Goal: Transaction & Acquisition: Purchase product/service

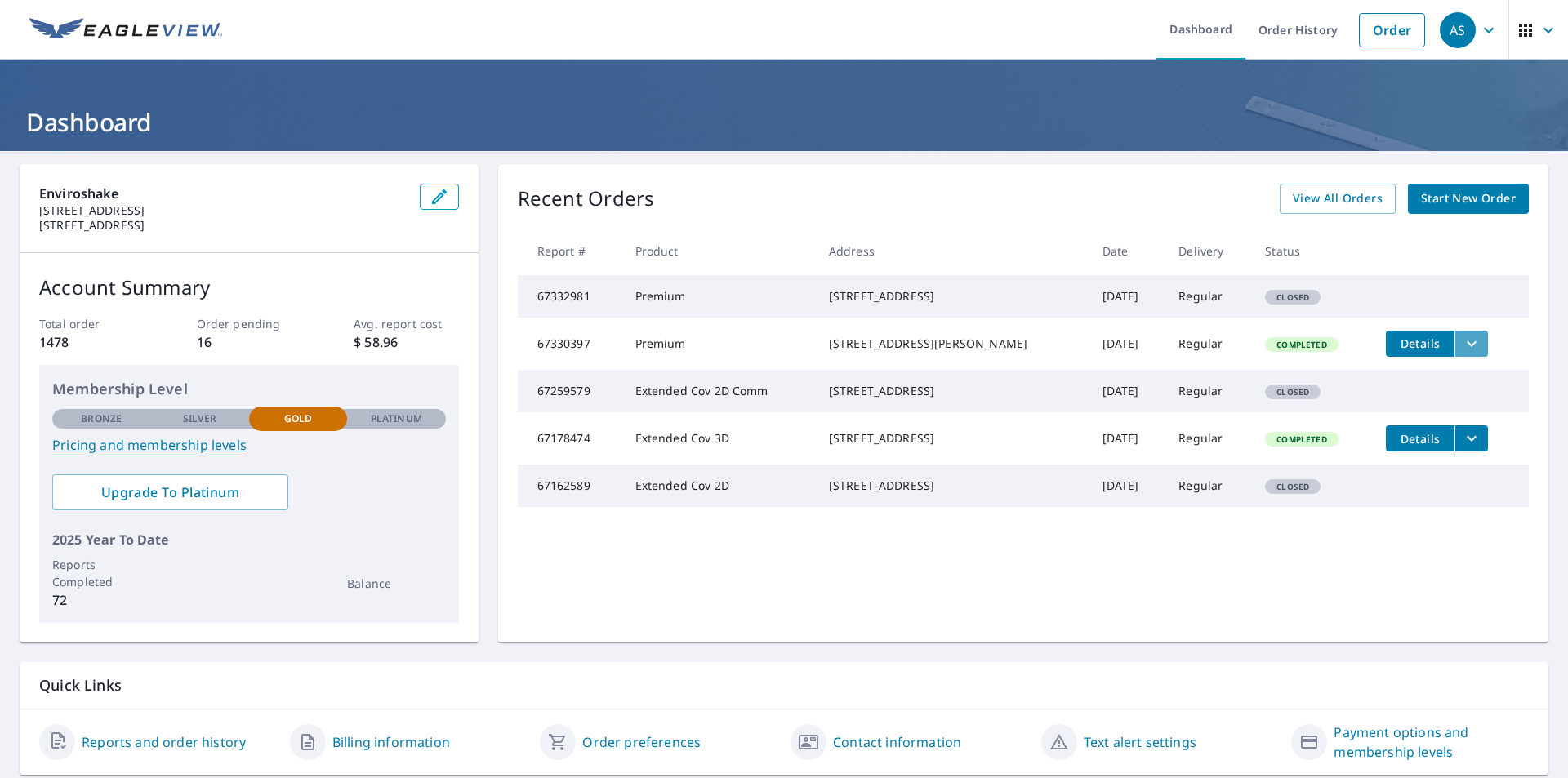
click at [1462, 353] on icon "filesDropdownBtn-67330397" at bounding box center [1471, 343] width 20 height 20
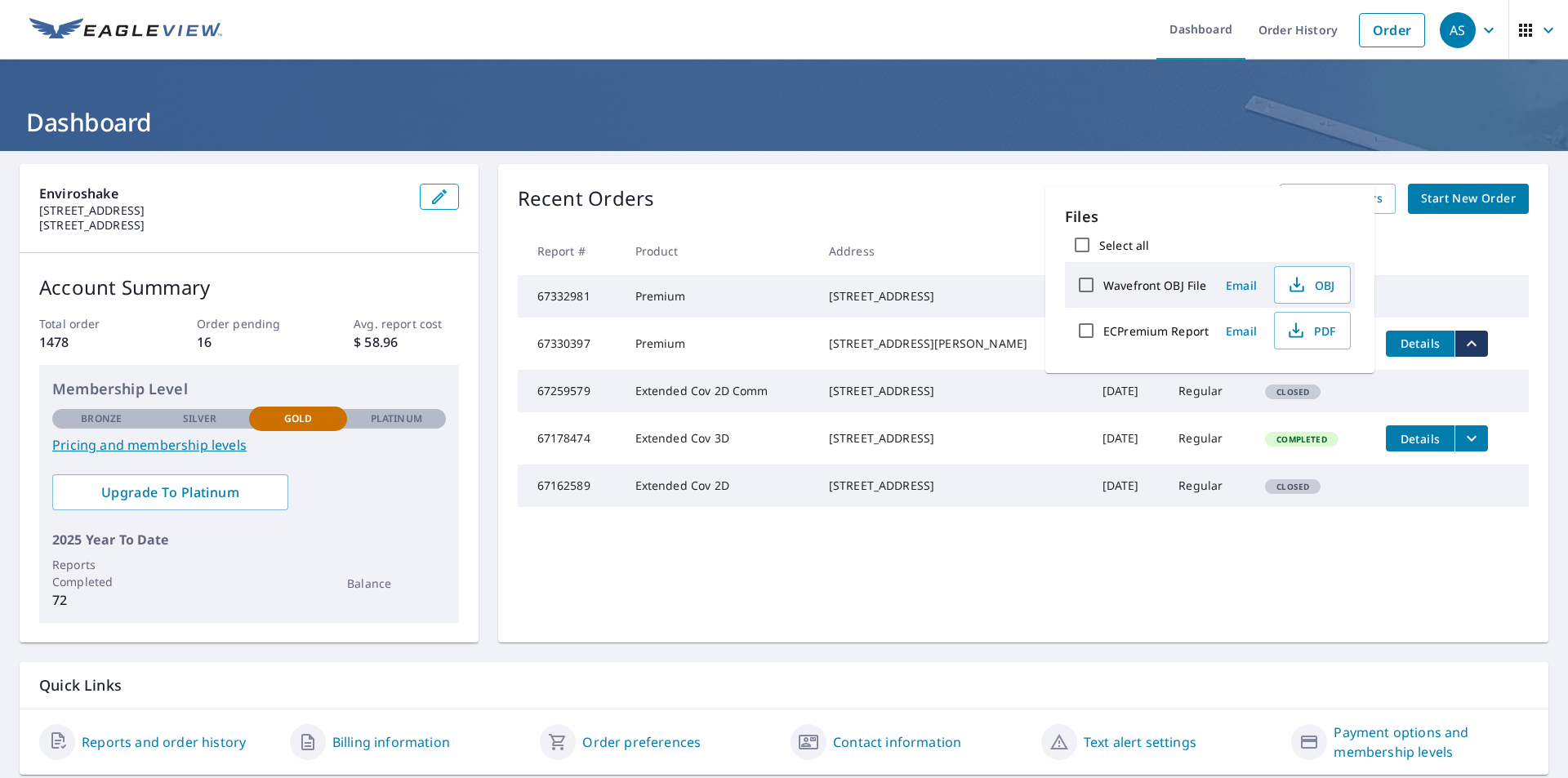
click at [966, 211] on div "Recent Orders View All Orders Start New Order" at bounding box center [1023, 198] width 1011 height 30
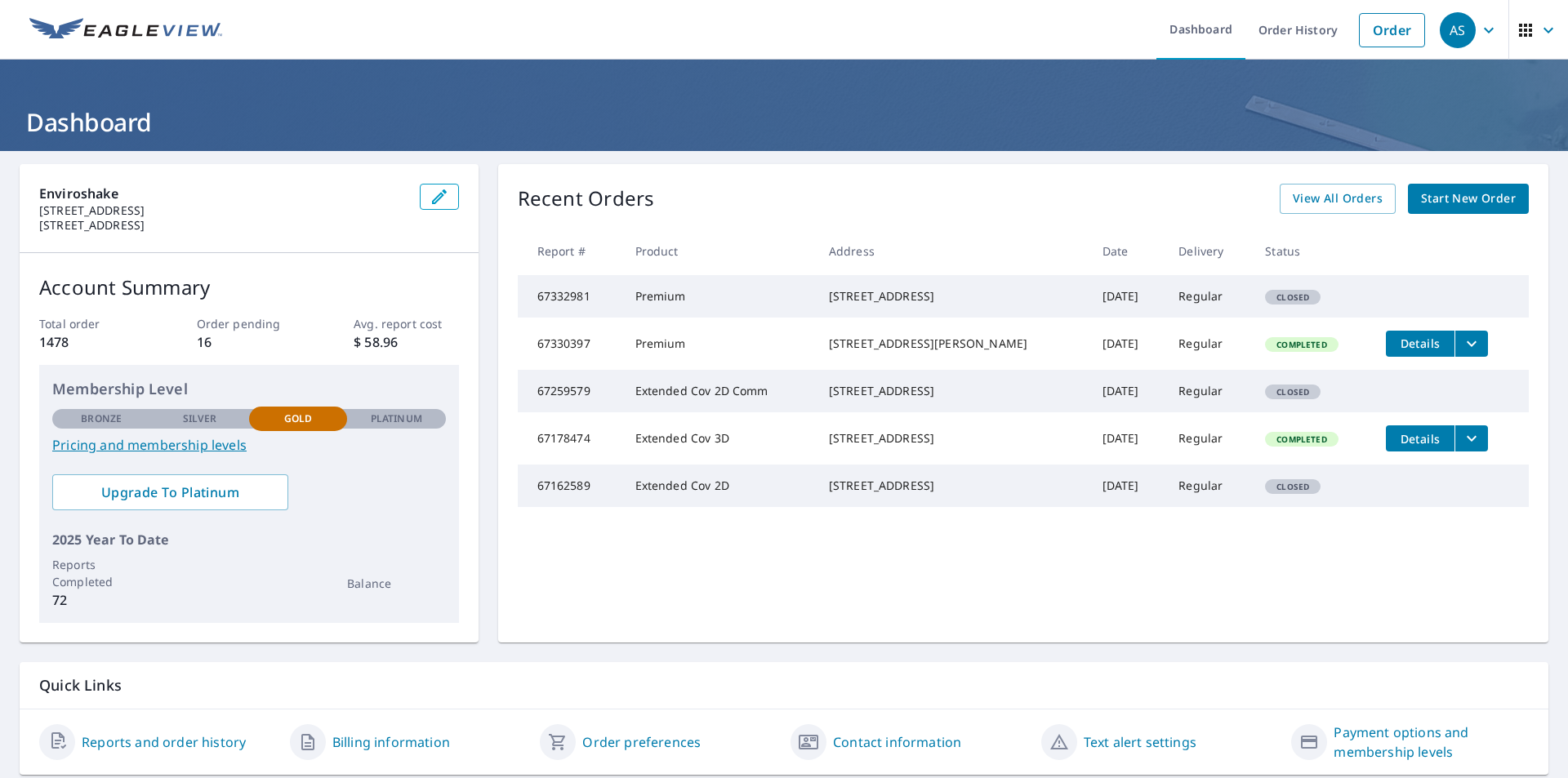
click at [1402, 351] on span "Details" at bounding box center [1420, 343] width 49 height 15
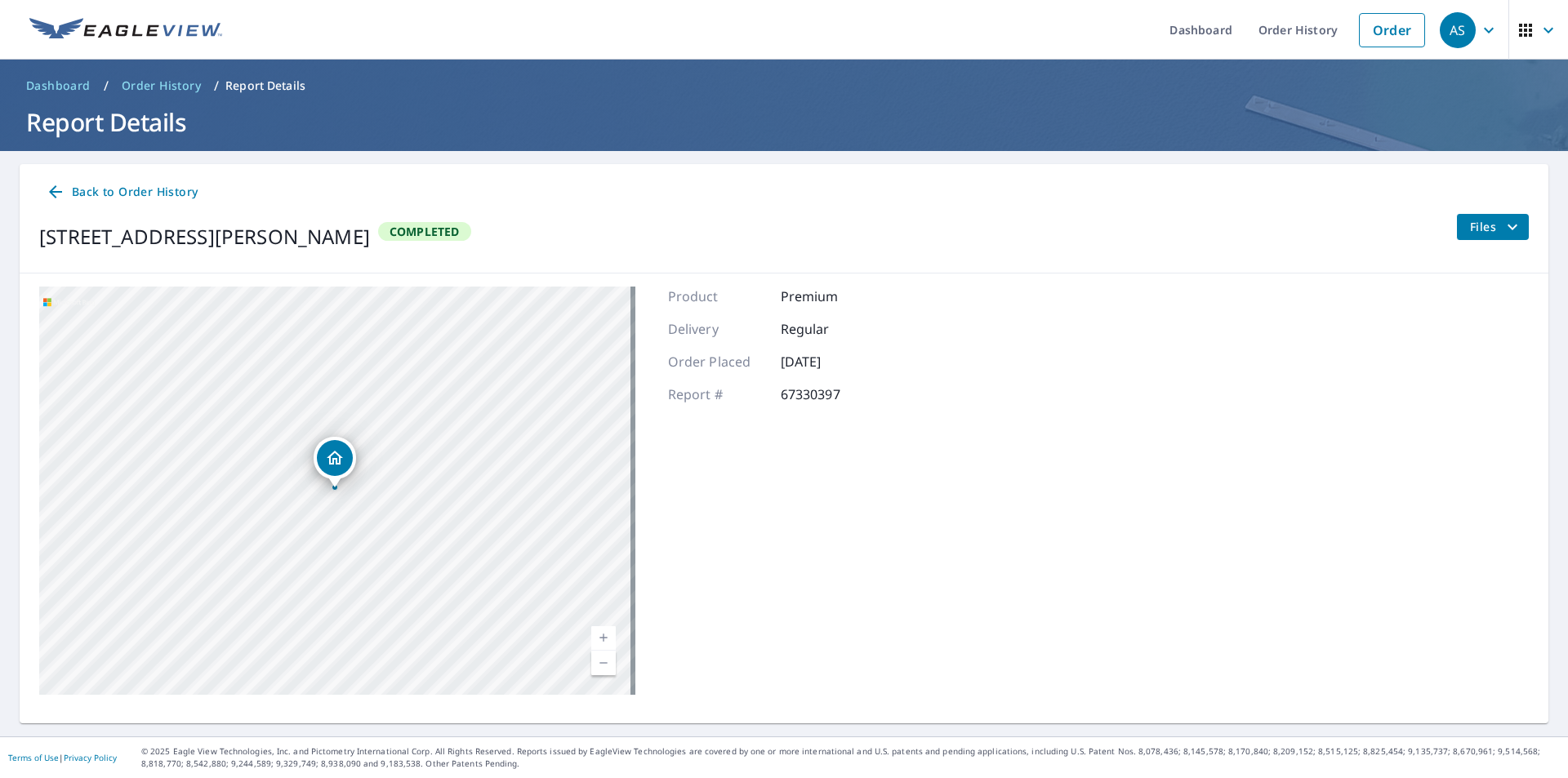
click at [1480, 226] on span "Files" at bounding box center [1496, 226] width 52 height 20
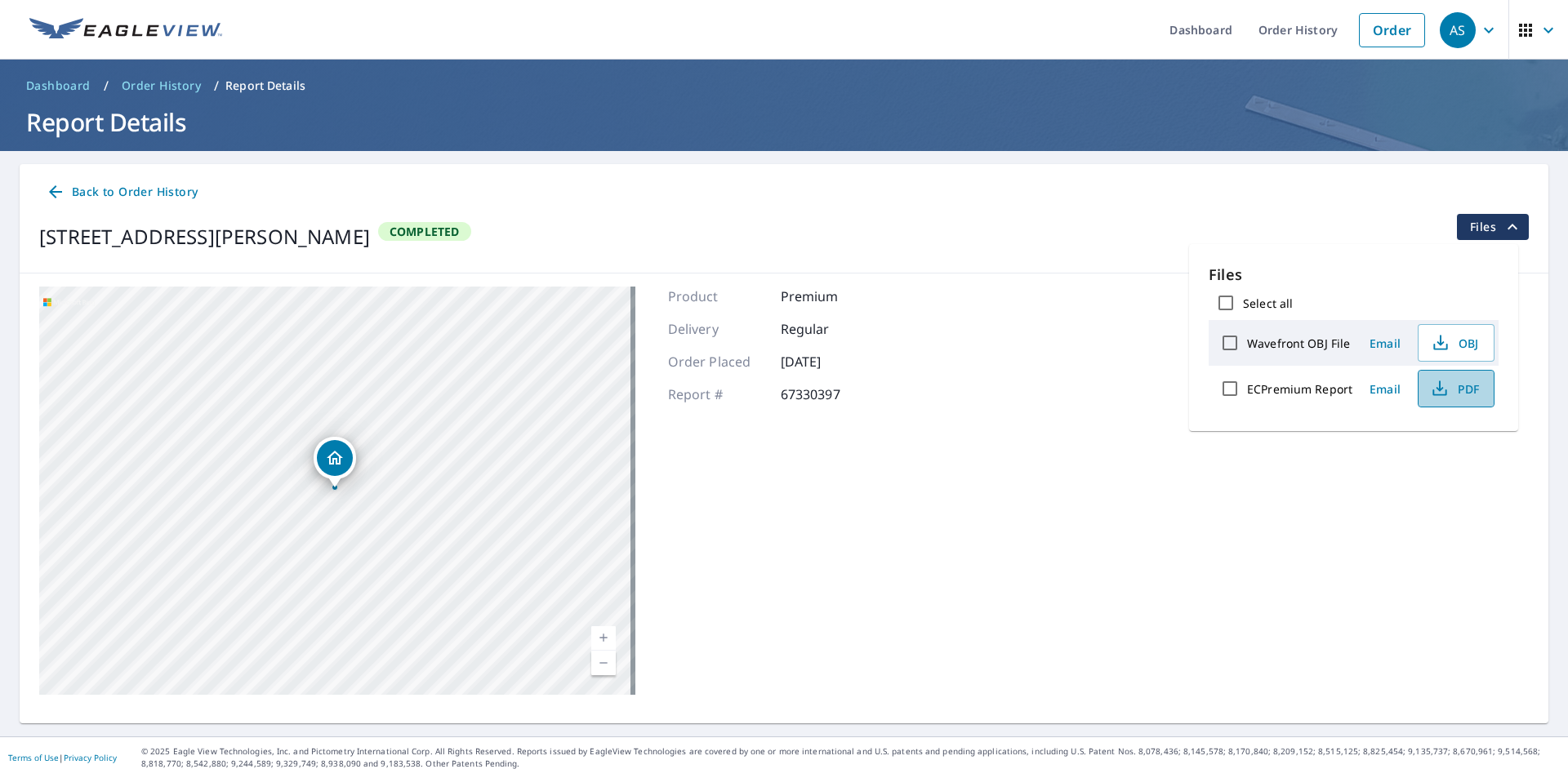
click at [1437, 391] on icon "button" at bounding box center [1439, 388] width 20 height 20
click at [887, 528] on div "[STREET_ADDRESS][GEOGRAPHIC_DATA][PERSON_NAME] A standard road map Aerial A det…" at bounding box center [784, 491] width 1529 height 434
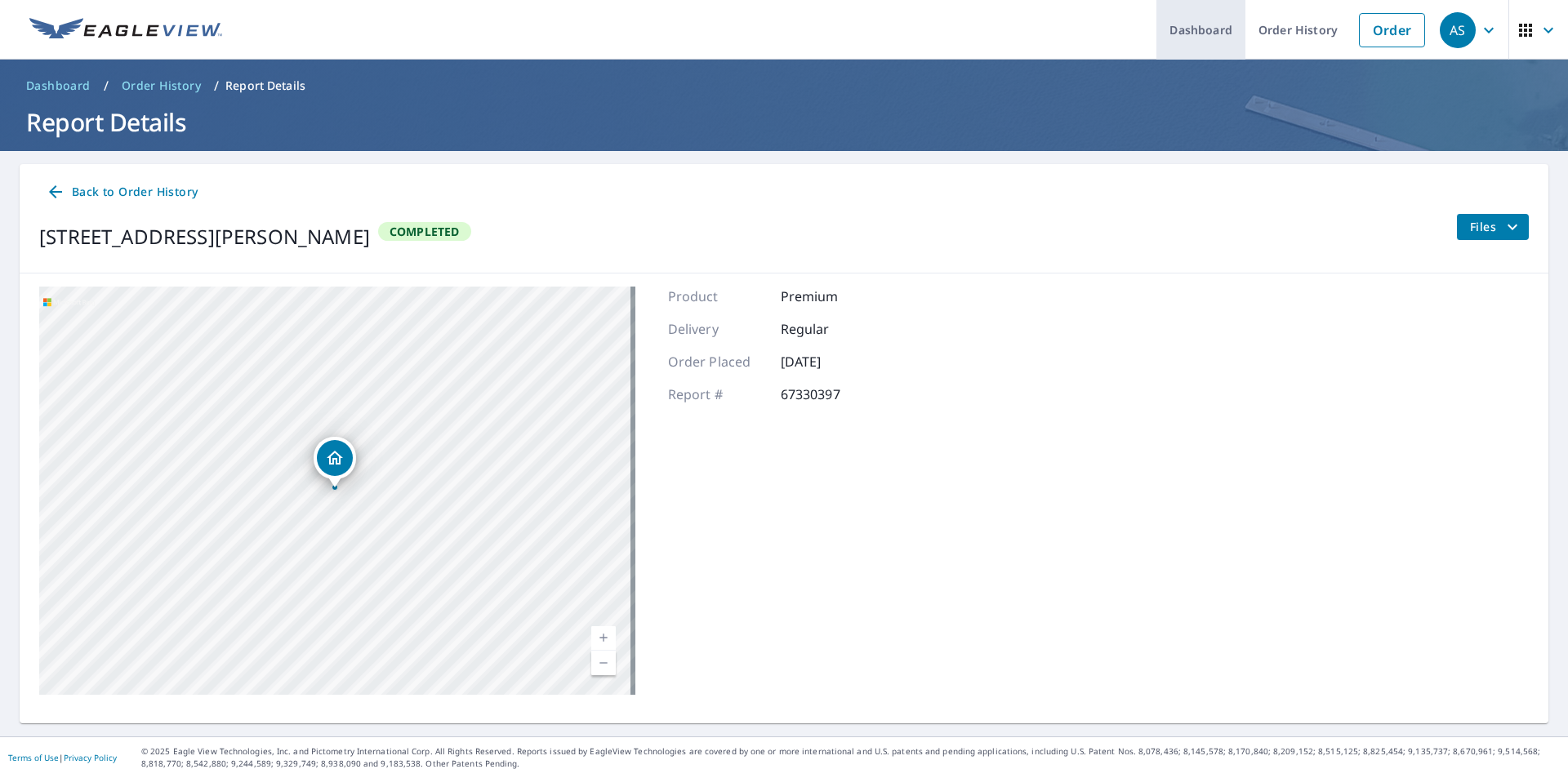
click at [1171, 31] on link "Dashboard" at bounding box center [1201, 29] width 89 height 59
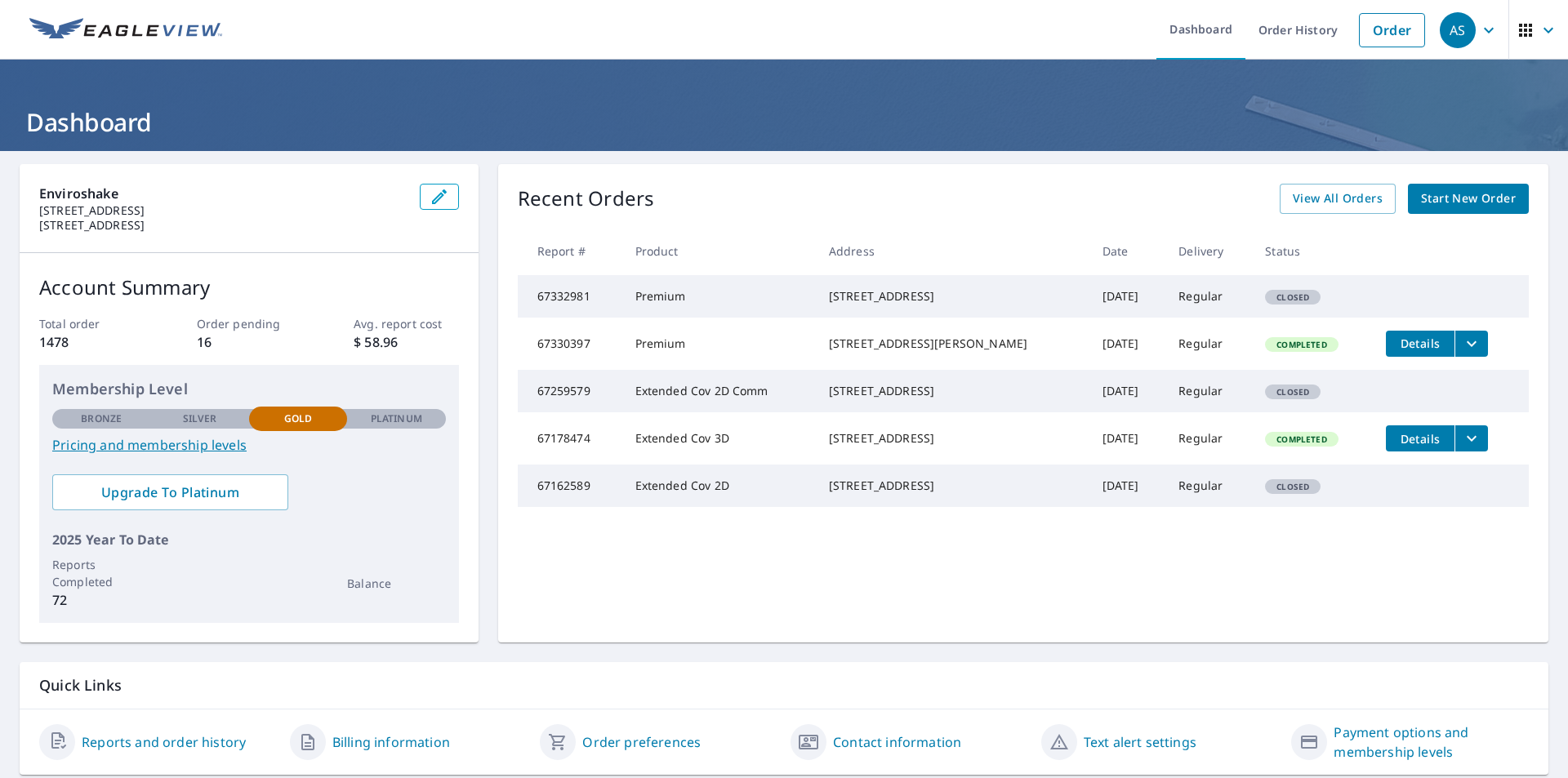
click at [1420, 194] on span "Start New Order" at bounding box center [1468, 199] width 94 height 21
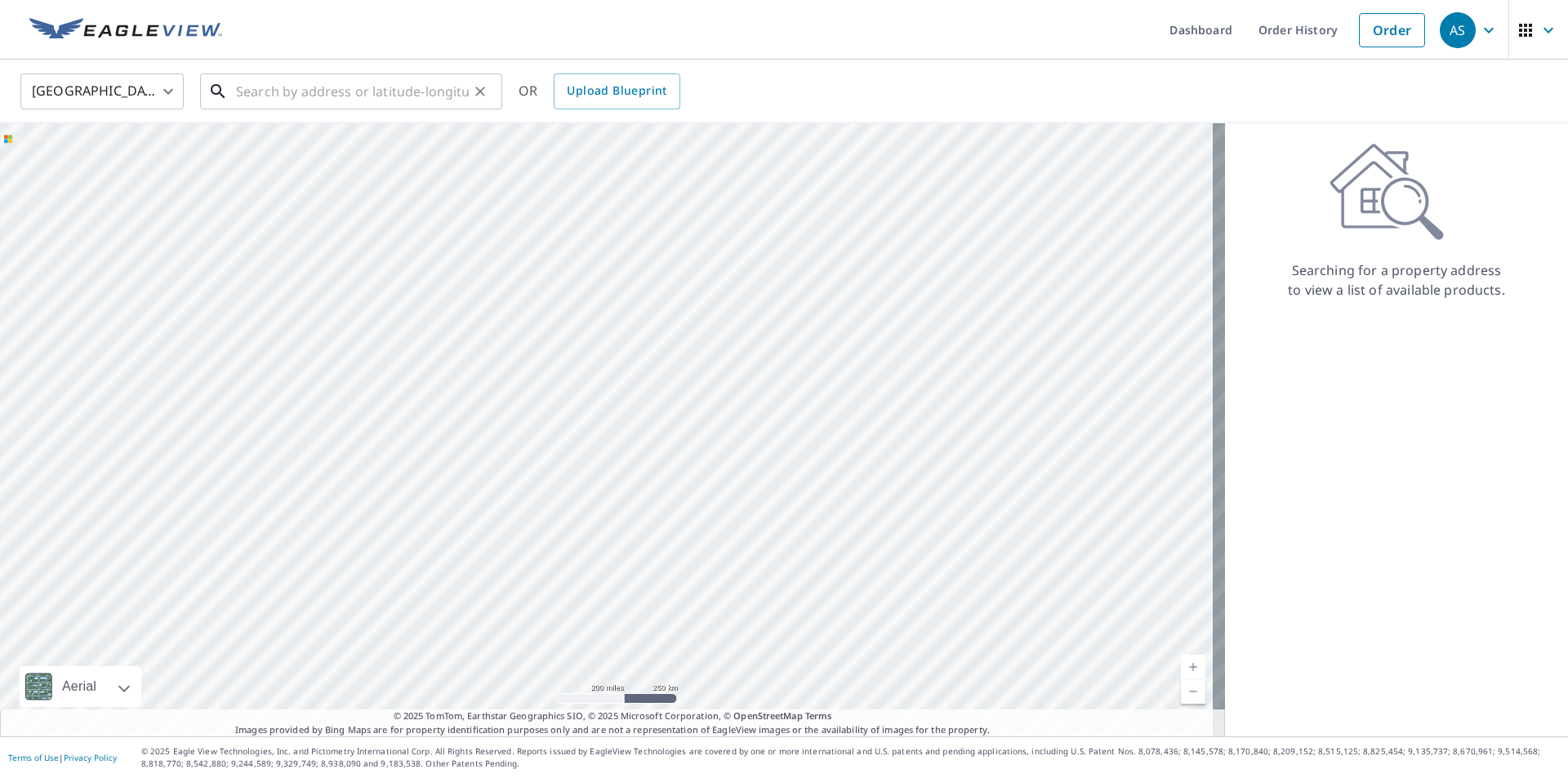
click at [325, 89] on input "text" at bounding box center [352, 91] width 233 height 45
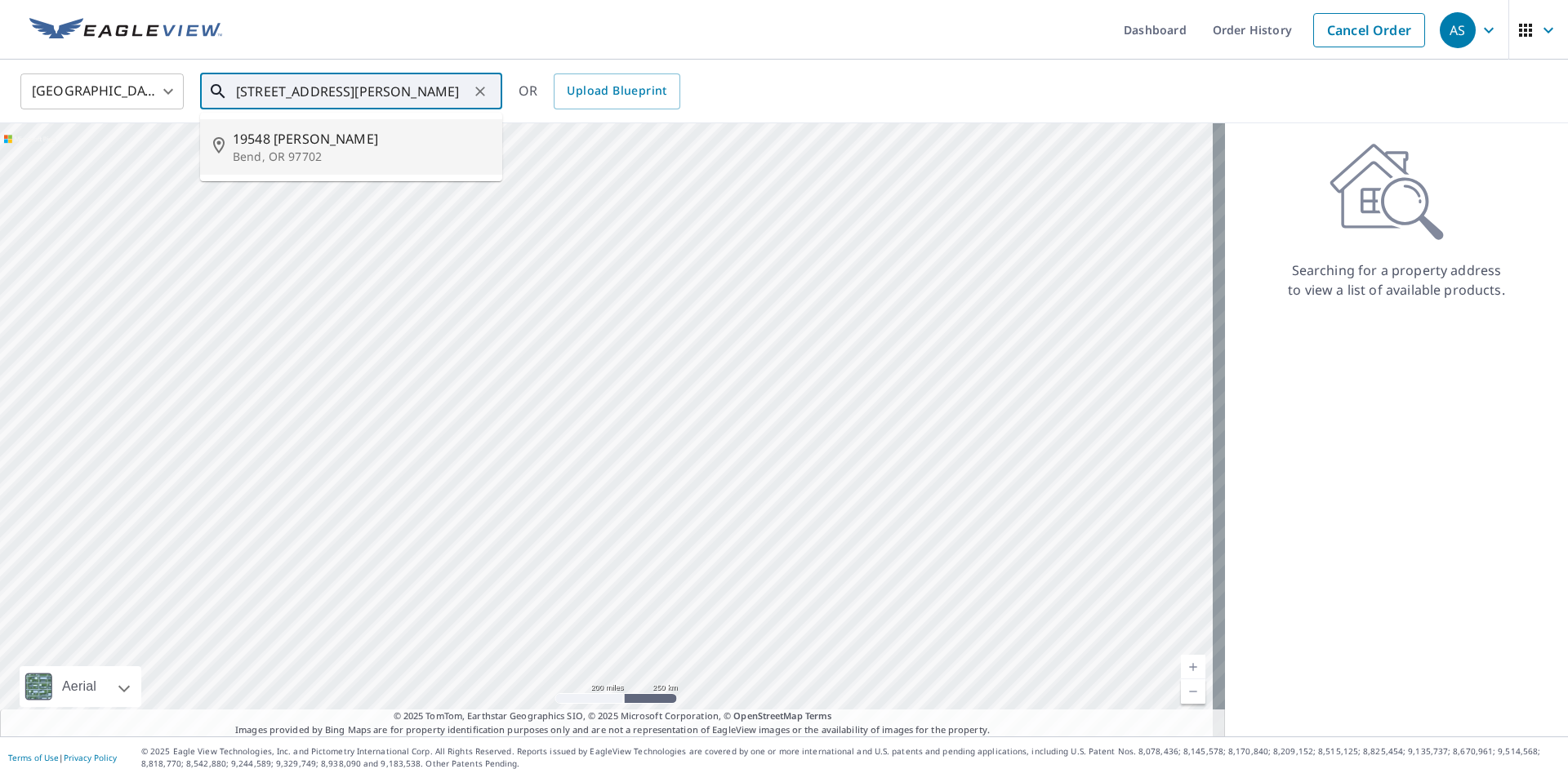
click at [269, 148] on p "Bend, OR 97702" at bounding box center [360, 156] width 257 height 16
type input "[STREET_ADDRESS]"
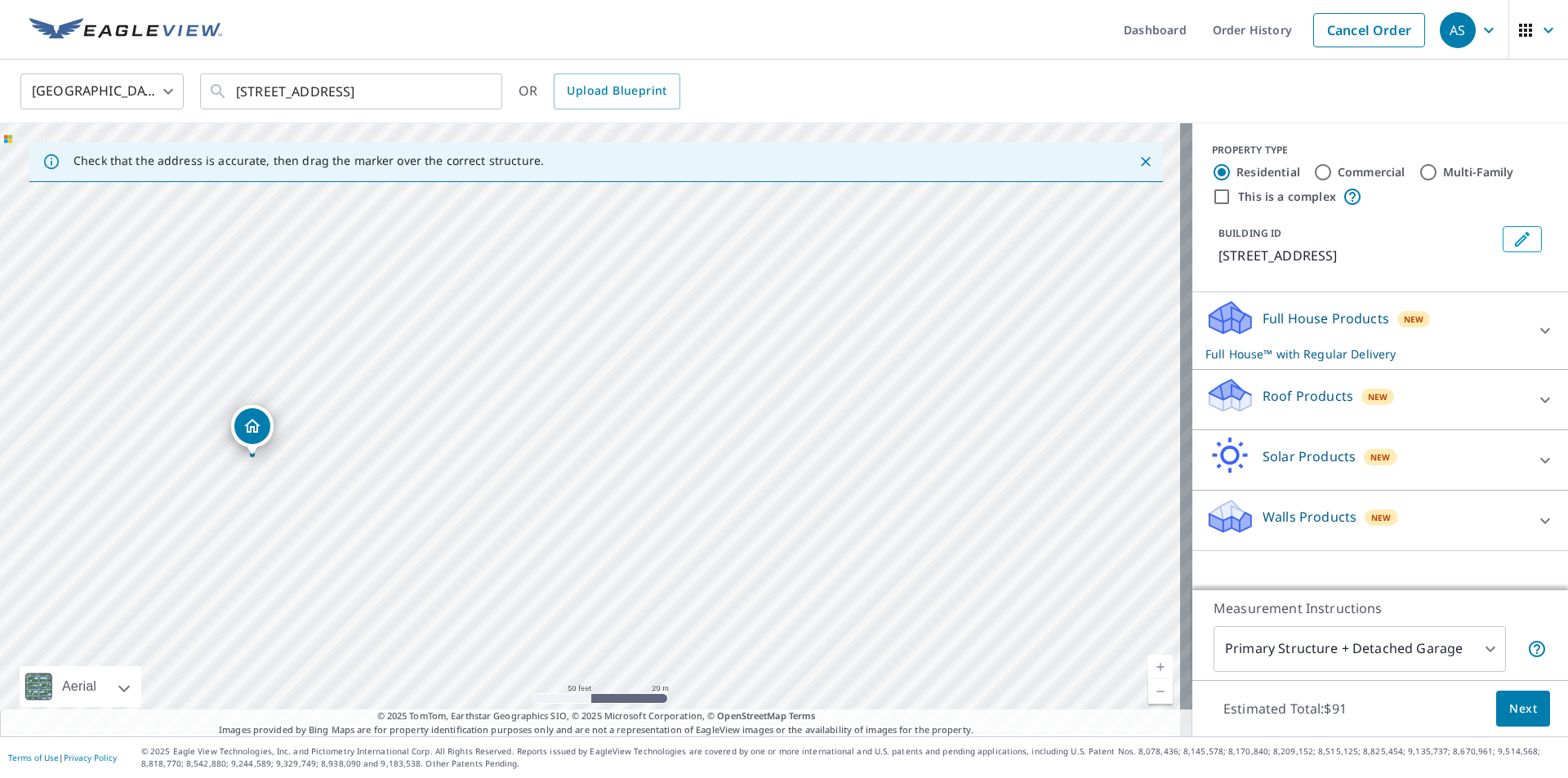
click at [1280, 389] on p "Roof Products" at bounding box center [1308, 395] width 91 height 20
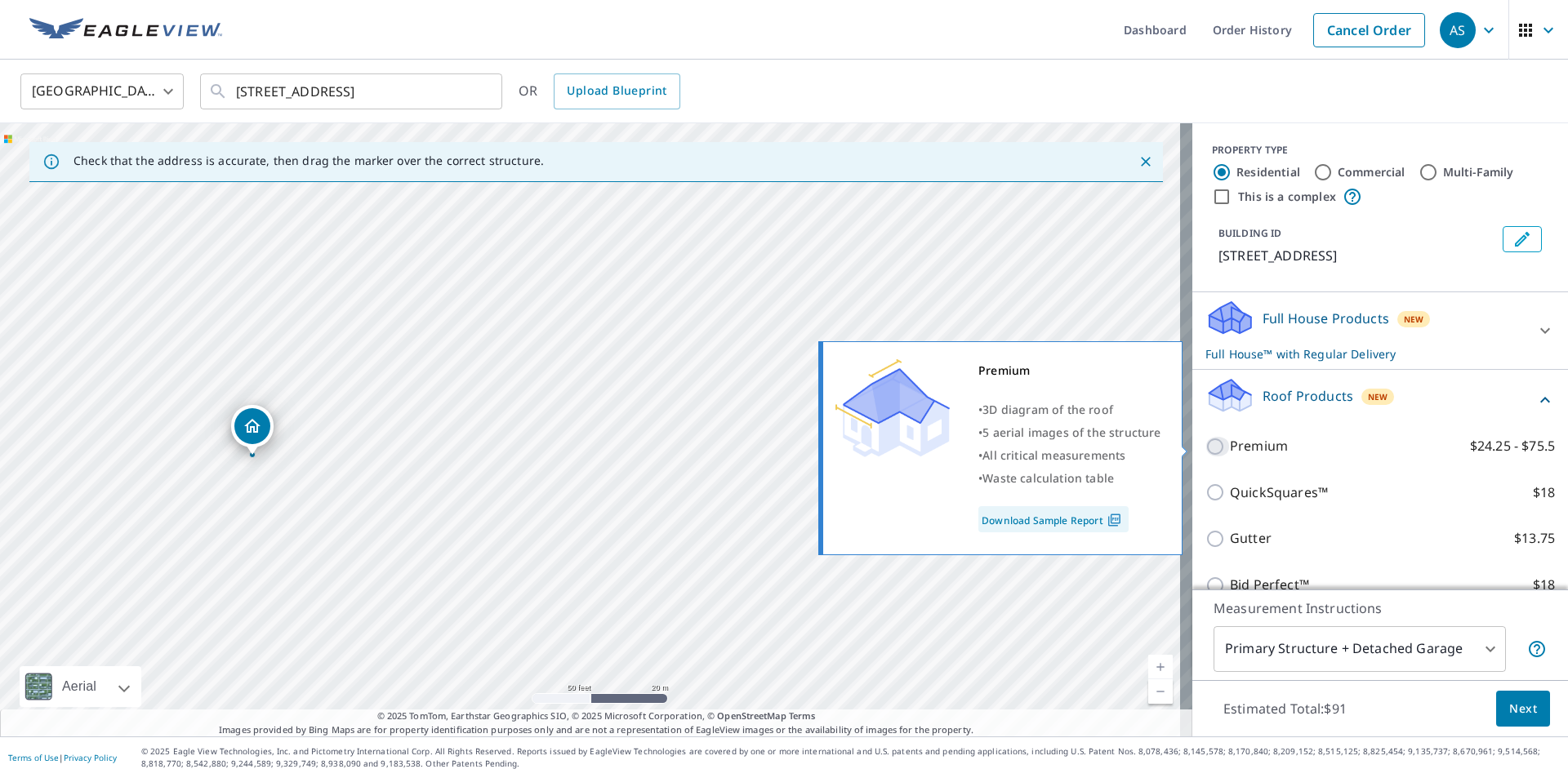
click at [1207, 443] on input "Premium $24.25 - $75.5" at bounding box center [1217, 446] width 25 height 20
checkbox input "true"
checkbox input "false"
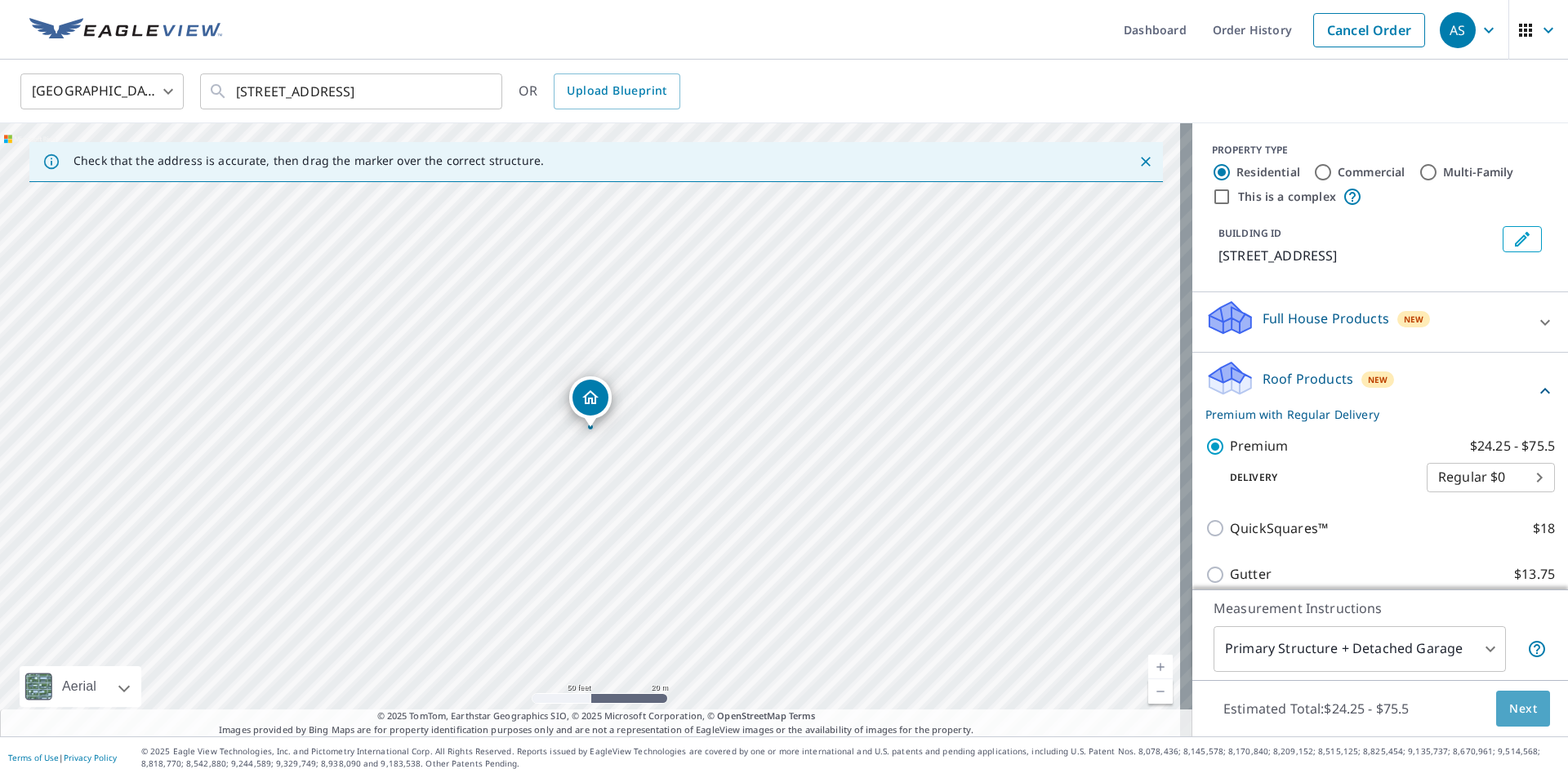
click at [1509, 704] on span "Next" at bounding box center [1523, 709] width 27 height 21
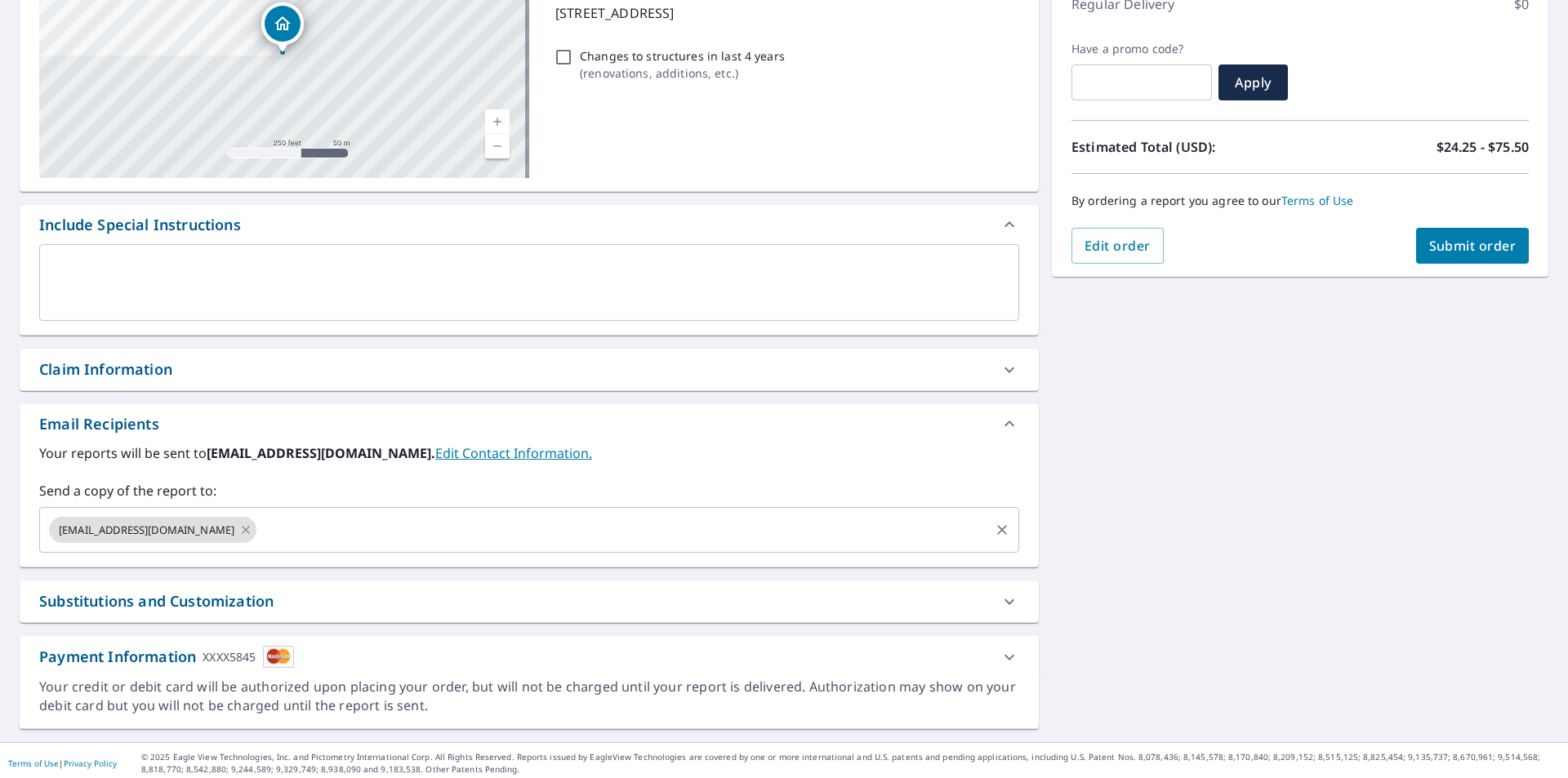
scroll to position [244, 0]
click at [381, 532] on input "text" at bounding box center [623, 528] width 729 height 31
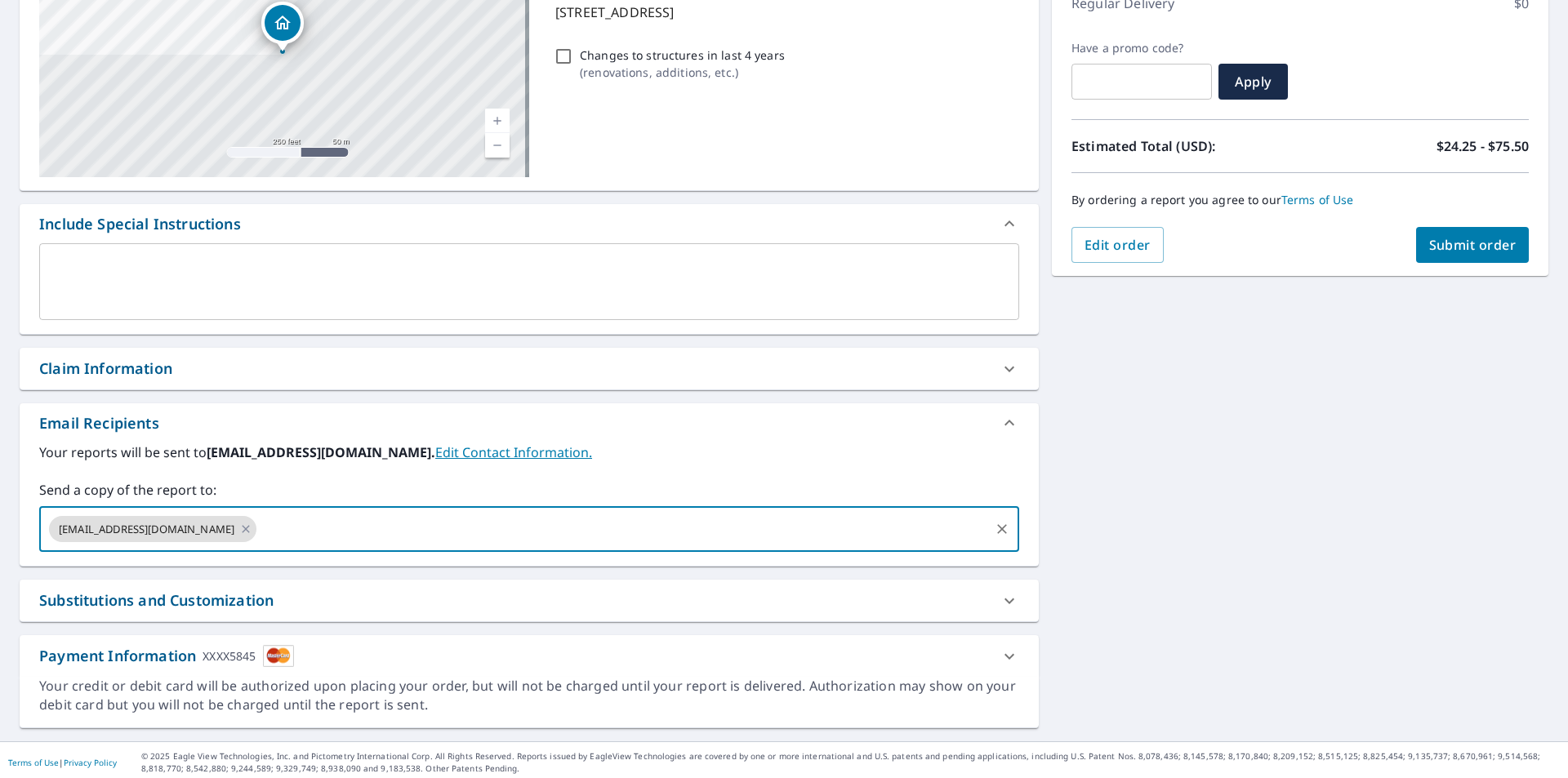
type input "[PERSON_NAME][EMAIL_ADDRESS][PERSON_NAME][DOMAIN_NAME]"
click at [1441, 244] on span "Submit order" at bounding box center [1473, 244] width 88 height 18
checkbox input "true"
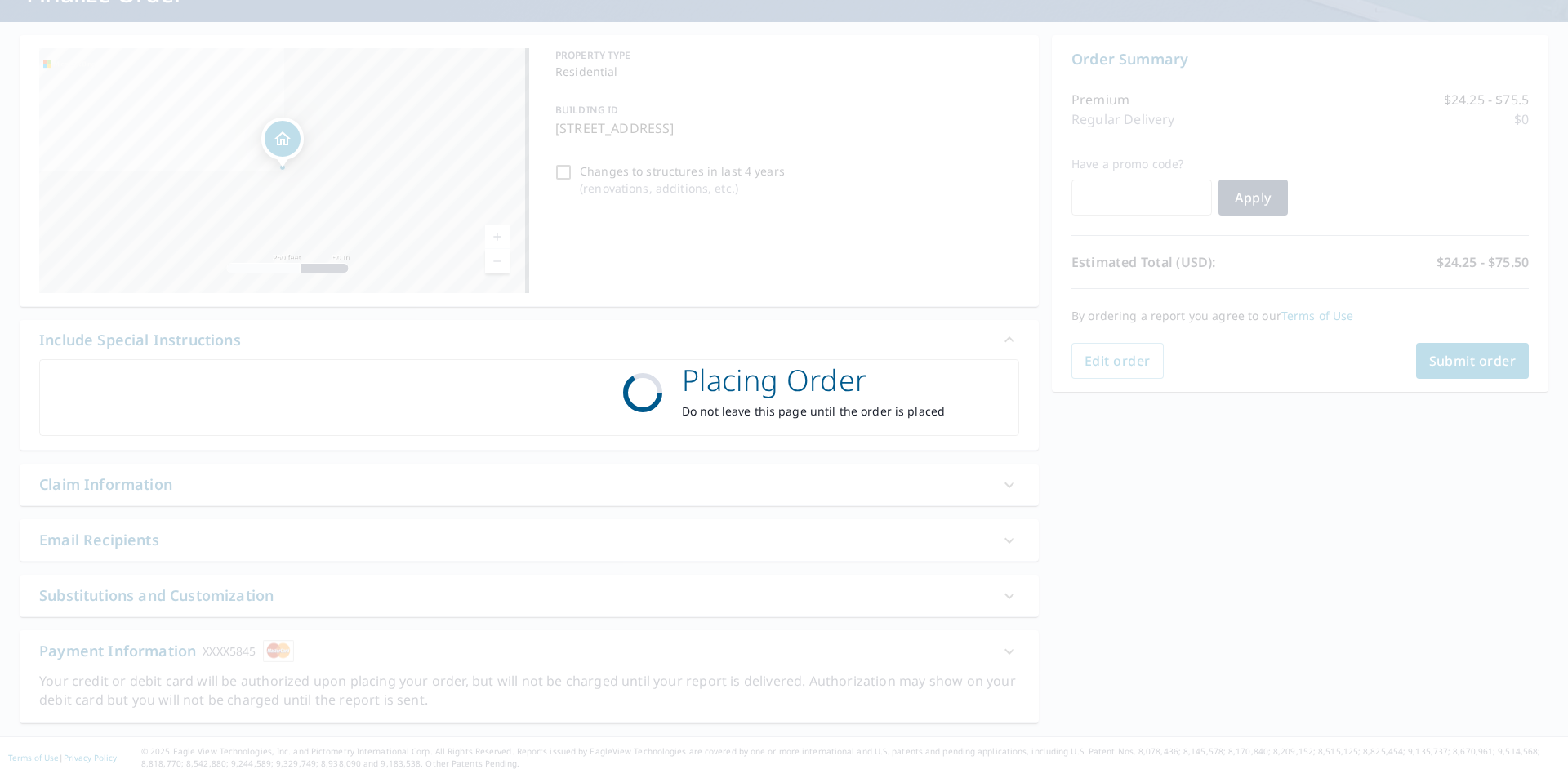
scroll to position [129, 0]
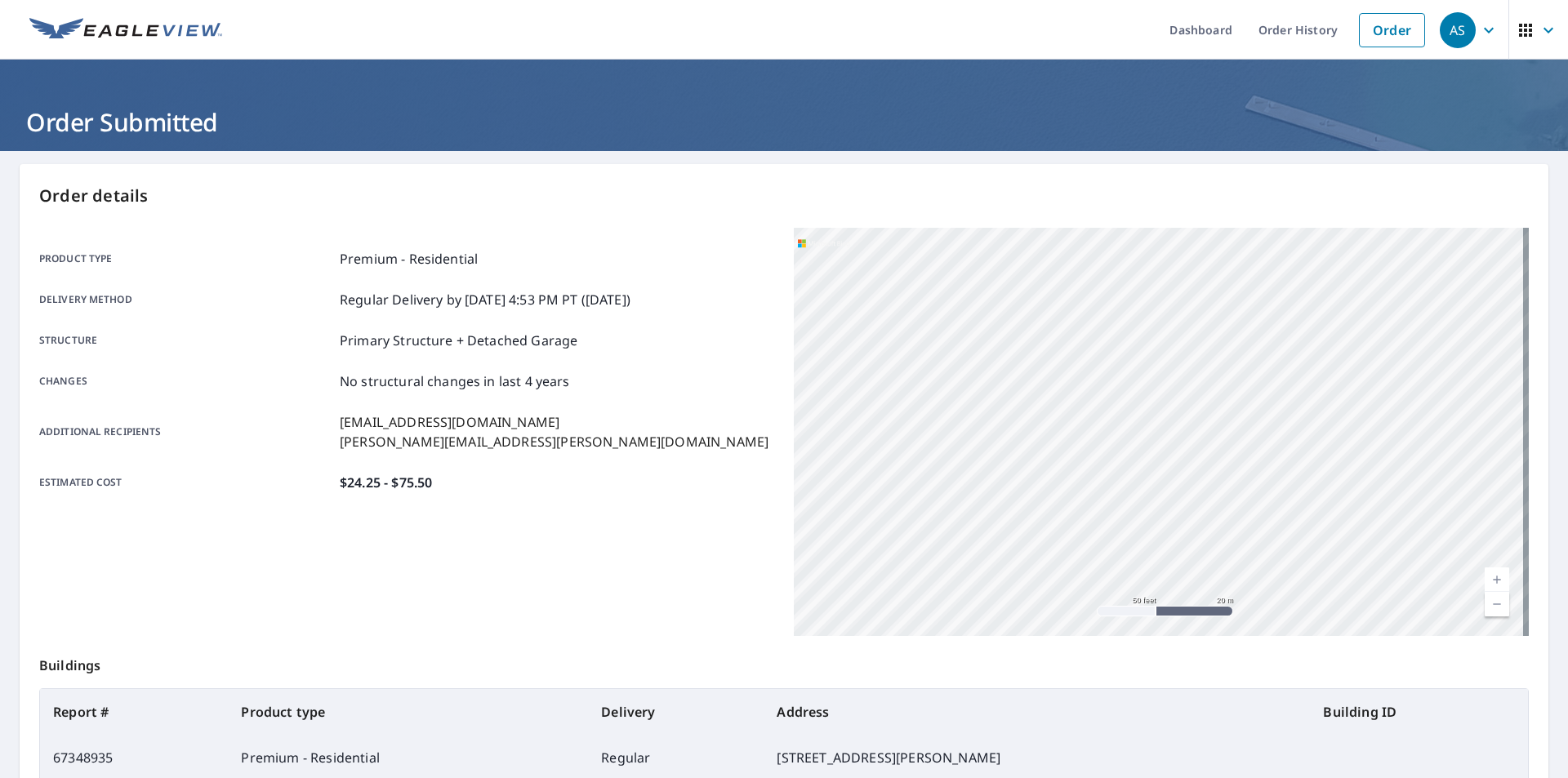
click at [1479, 28] on icon "button" at bounding box center [1488, 30] width 20 height 20
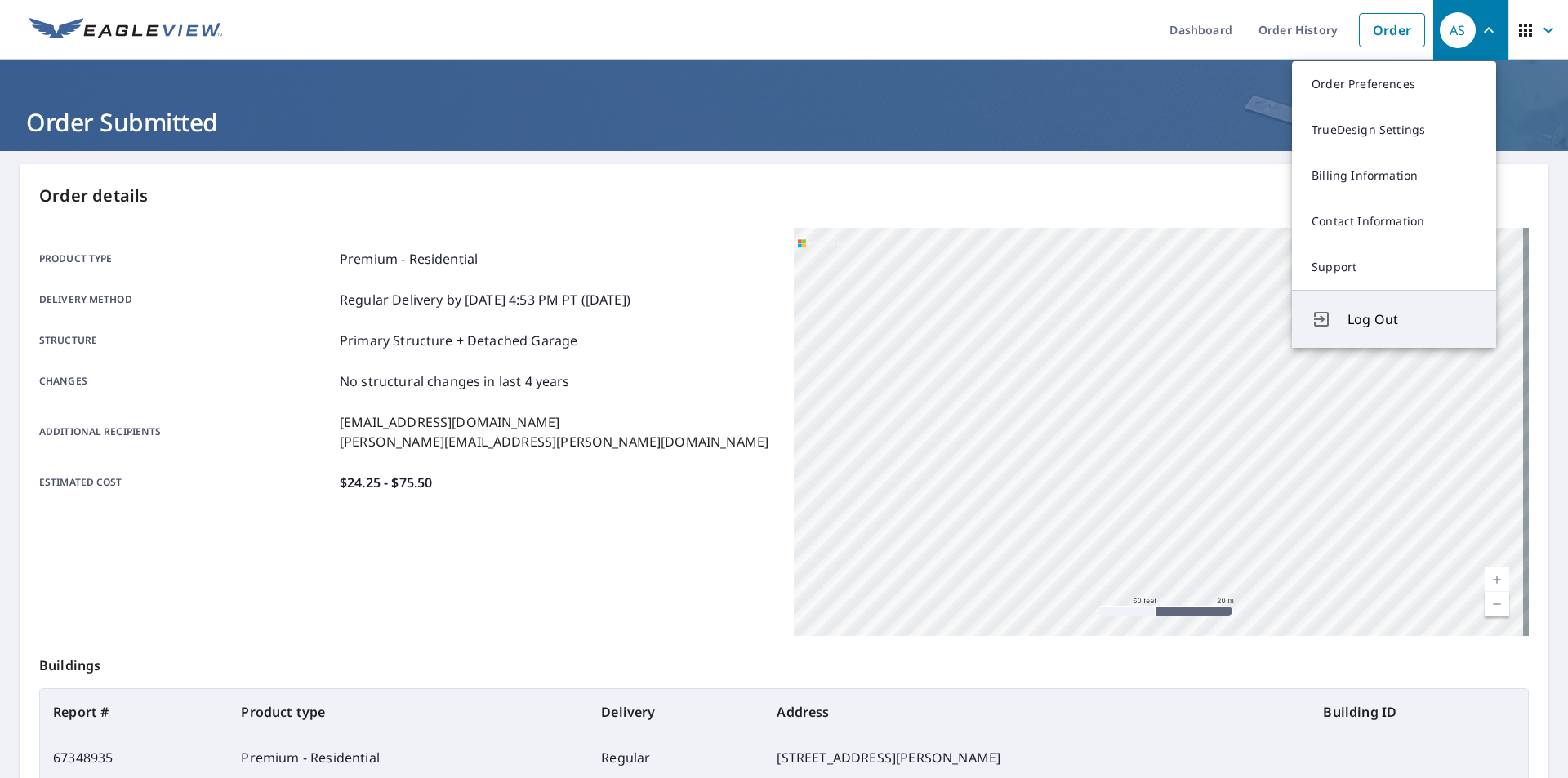
click at [1383, 313] on span "Log Out" at bounding box center [1412, 319] width 129 height 20
